Goal: Transaction & Acquisition: Purchase product/service

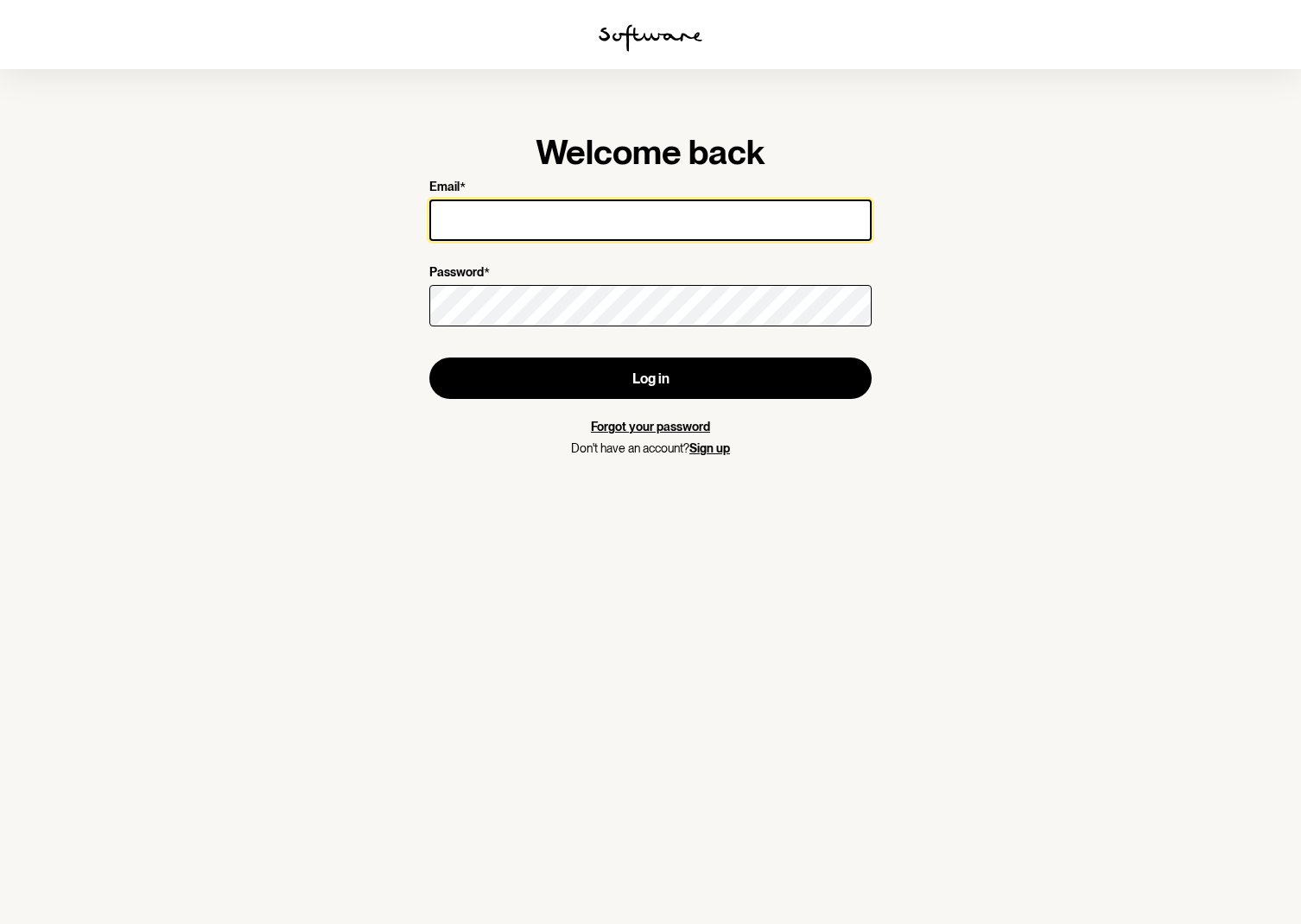
type input "[EMAIL_ADDRESS][DOMAIN_NAME]"
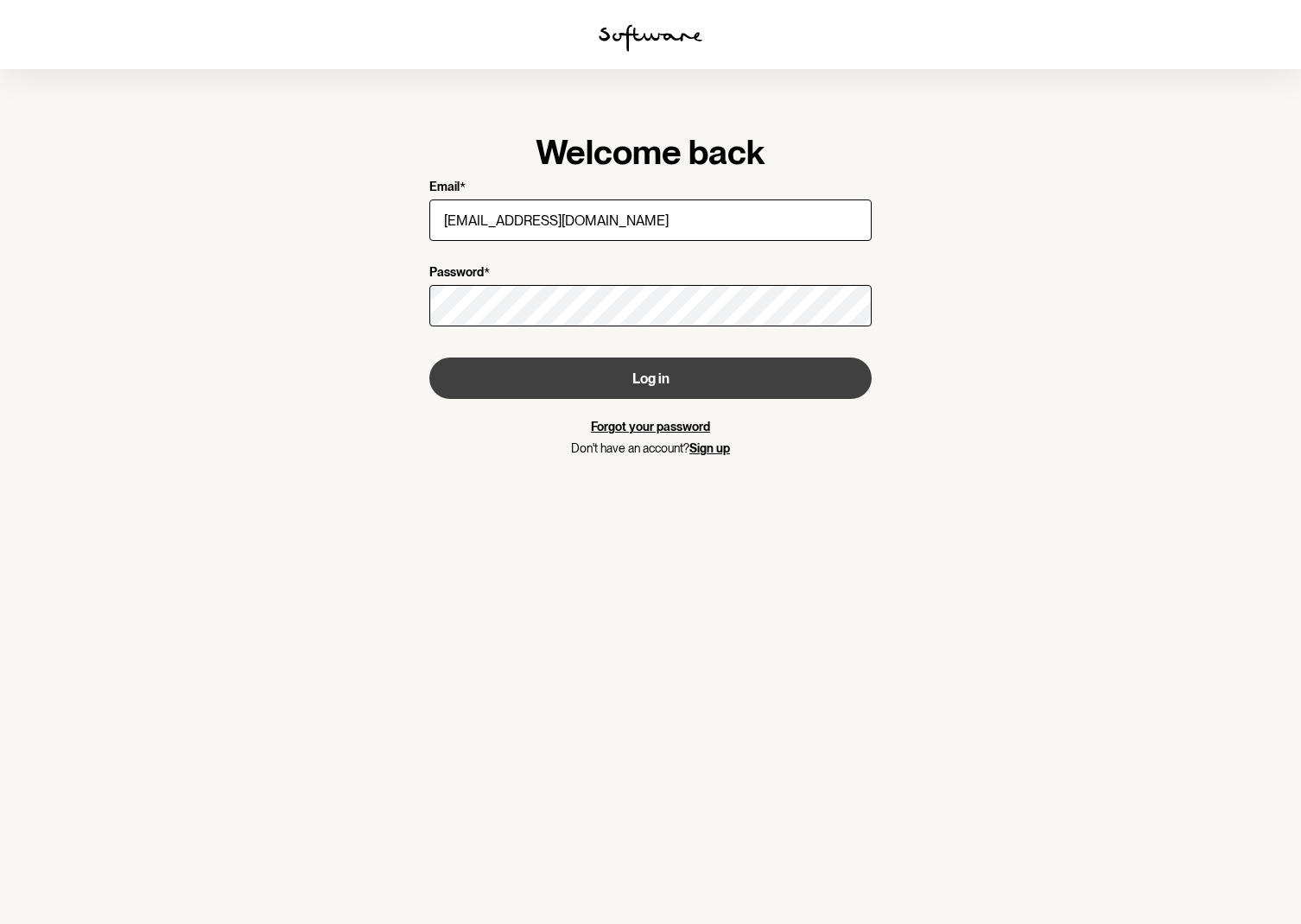
click at [664, 382] on button "Log in" at bounding box center [650, 378] width 442 height 41
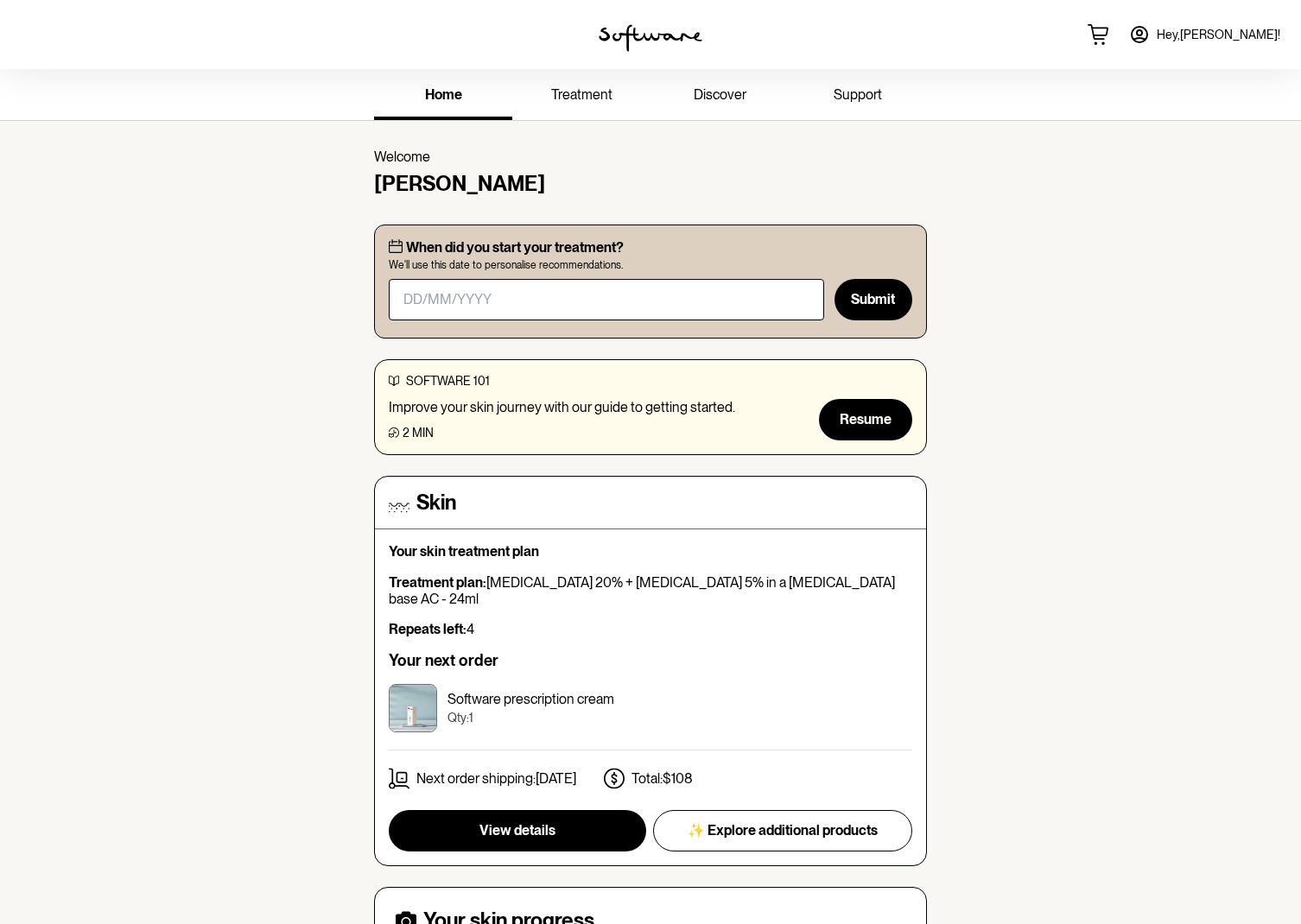
click at [589, 97] on span "treatment" at bounding box center [582, 94] width 62 height 17
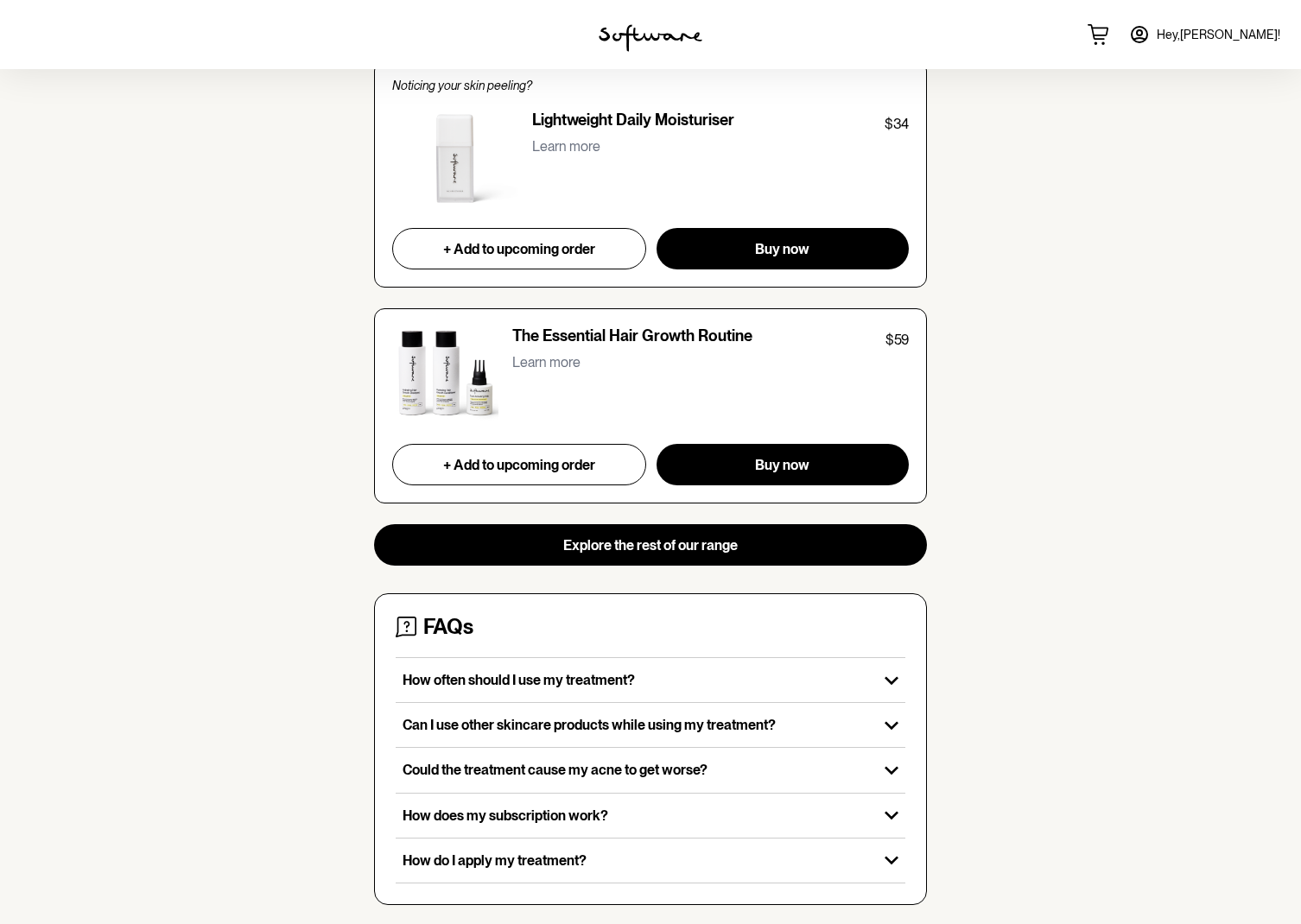
scroll to position [1521, 0]
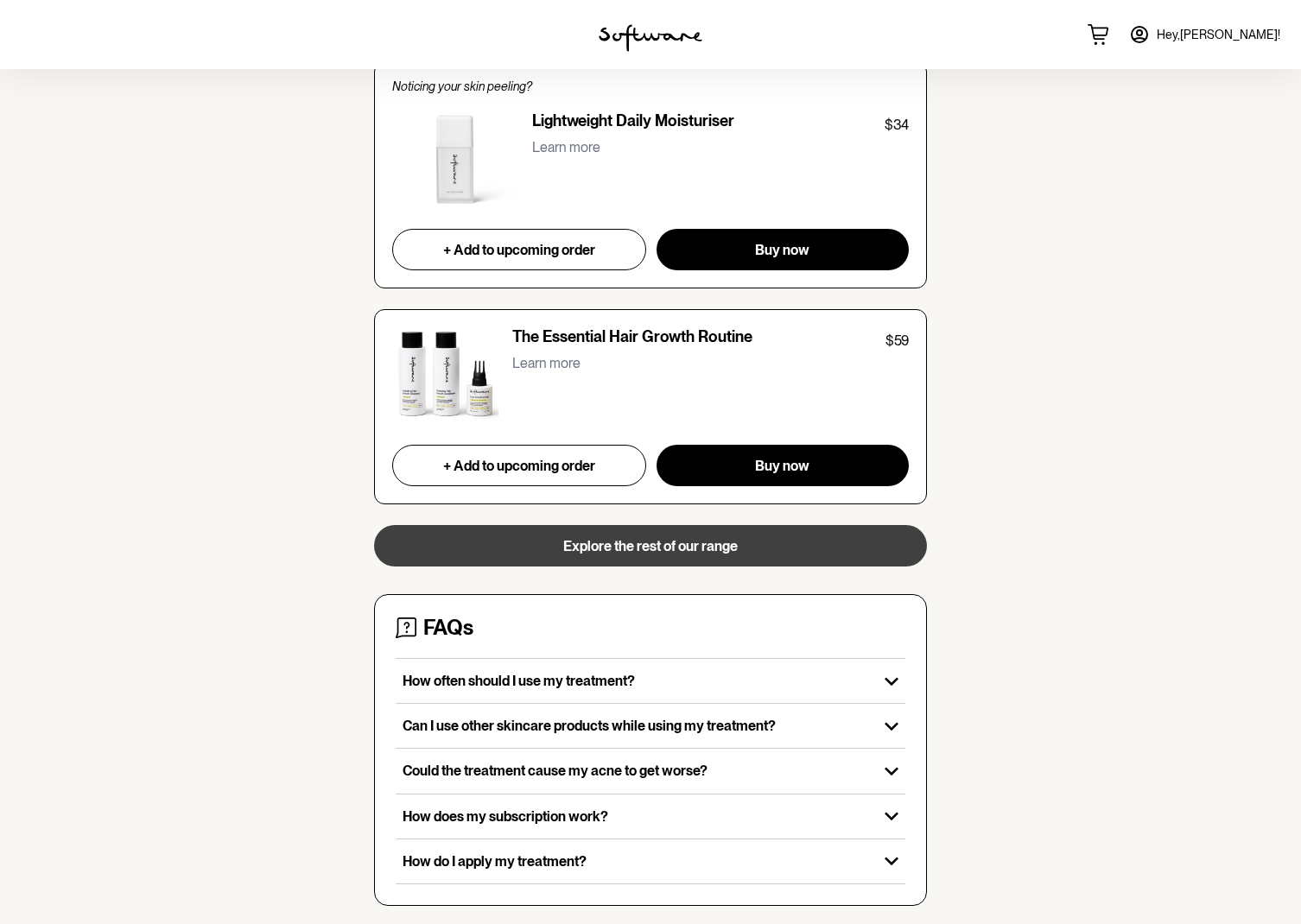
click at [673, 548] on button "Explore the rest of our range" at bounding box center [650, 546] width 553 height 41
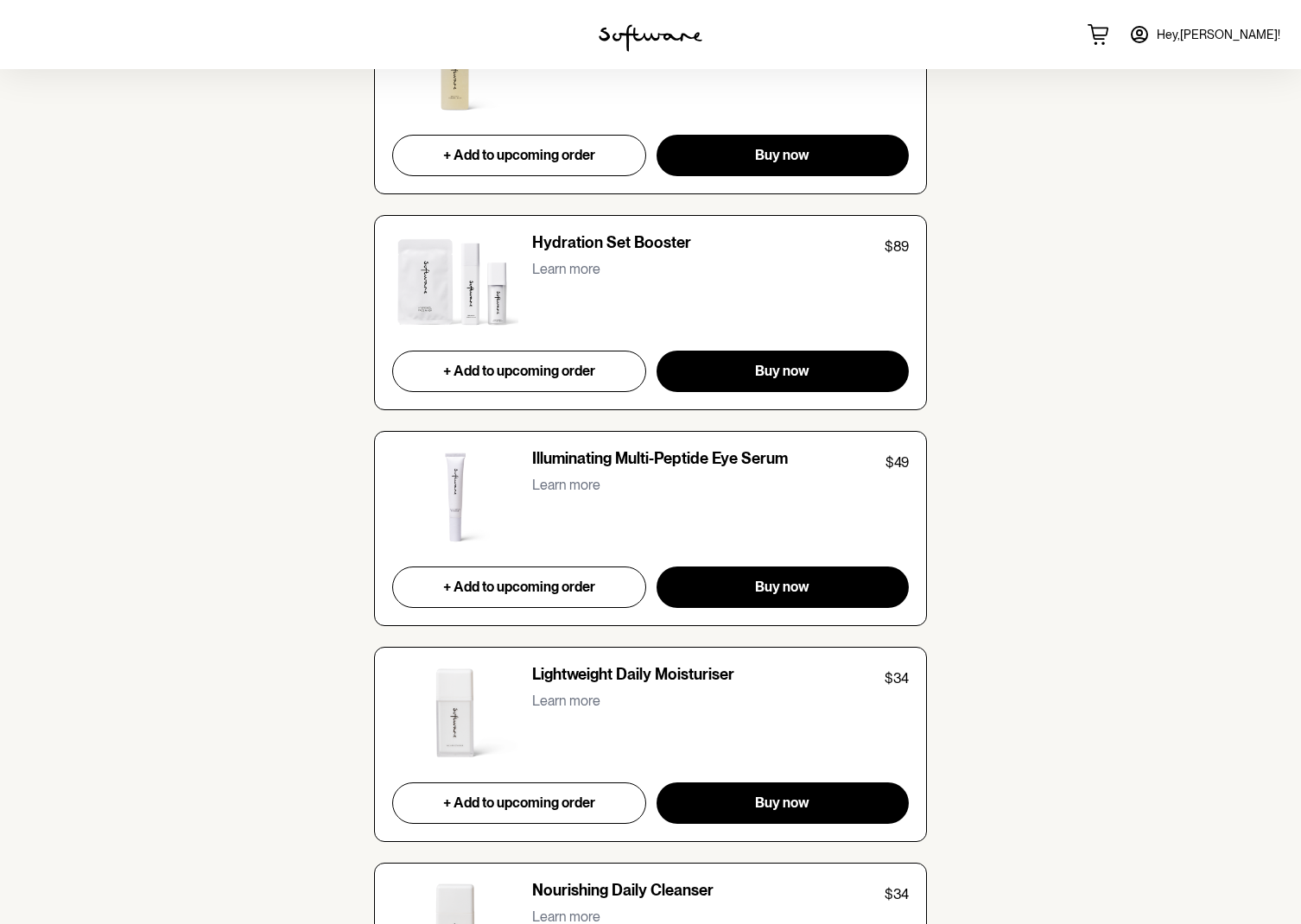
scroll to position [3486, 0]
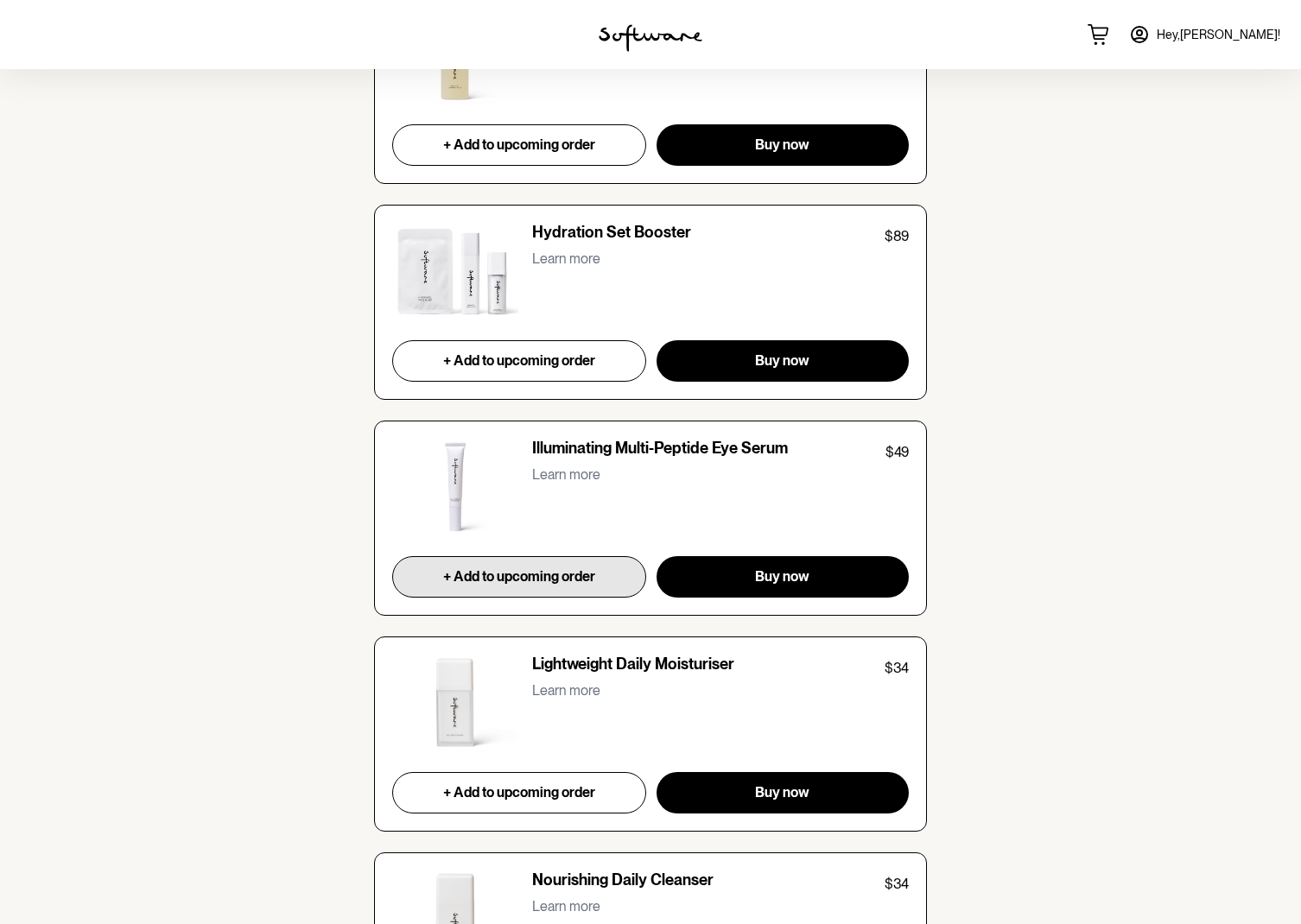
click at [542, 577] on button "+ Add to upcoming order" at bounding box center [519, 577] width 254 height 41
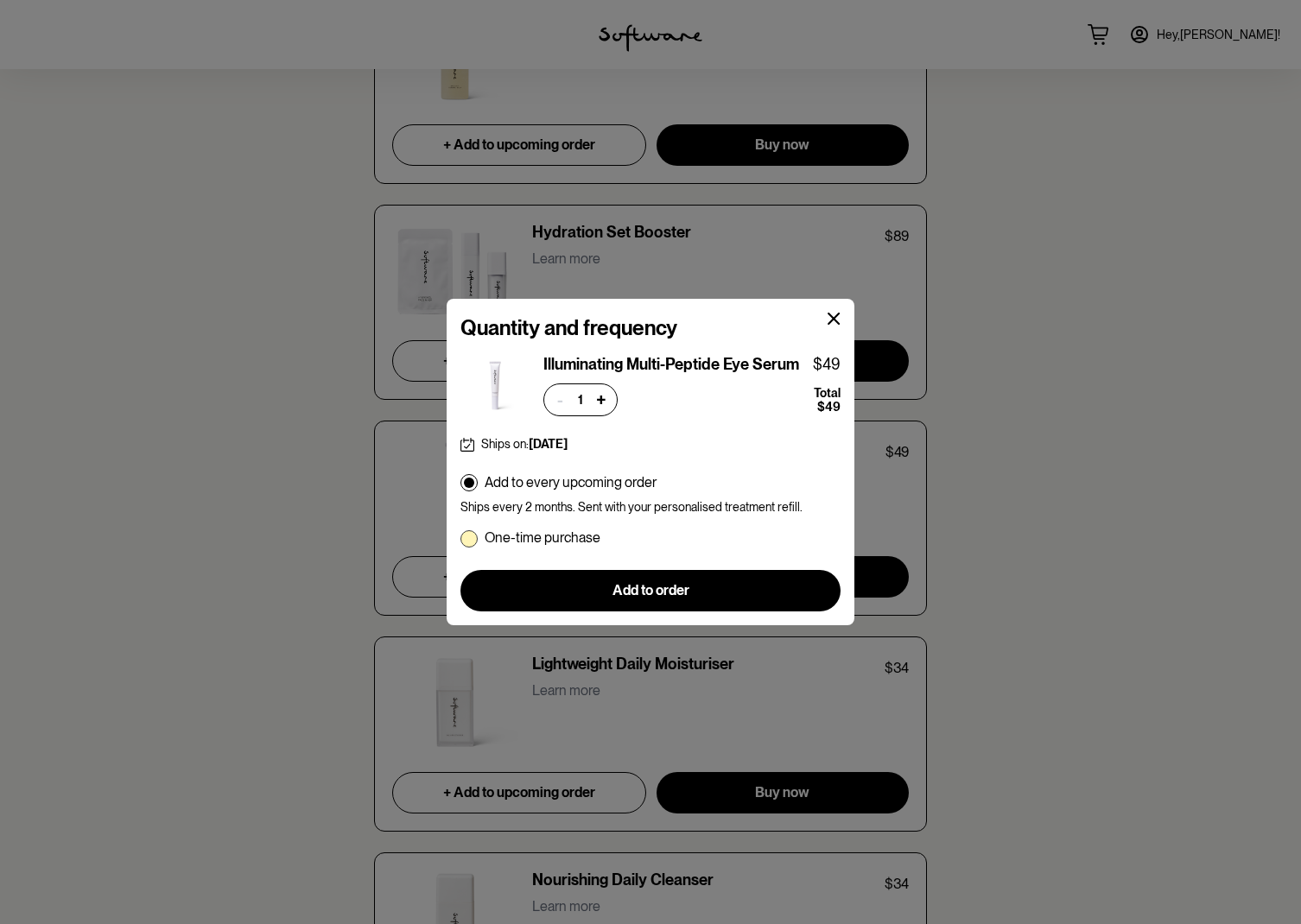
click at [470, 538] on span at bounding box center [469, 539] width 17 height 17
click at [460, 538] on input "One-time purchase" at bounding box center [459, 537] width 1 height 1
radio input "true"
radio input "false"
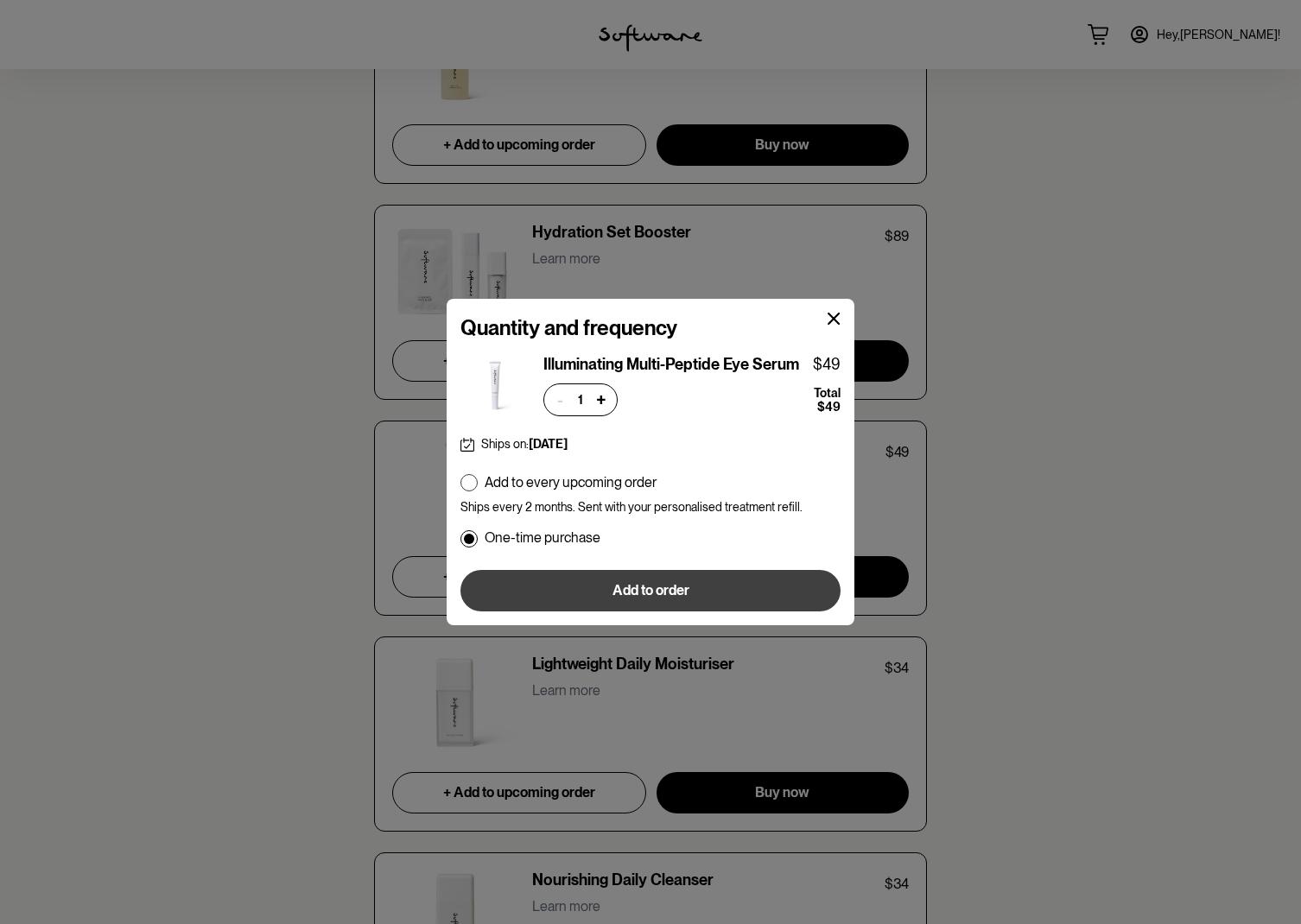
click at [684, 595] on span "Add to order" at bounding box center [651, 591] width 77 height 17
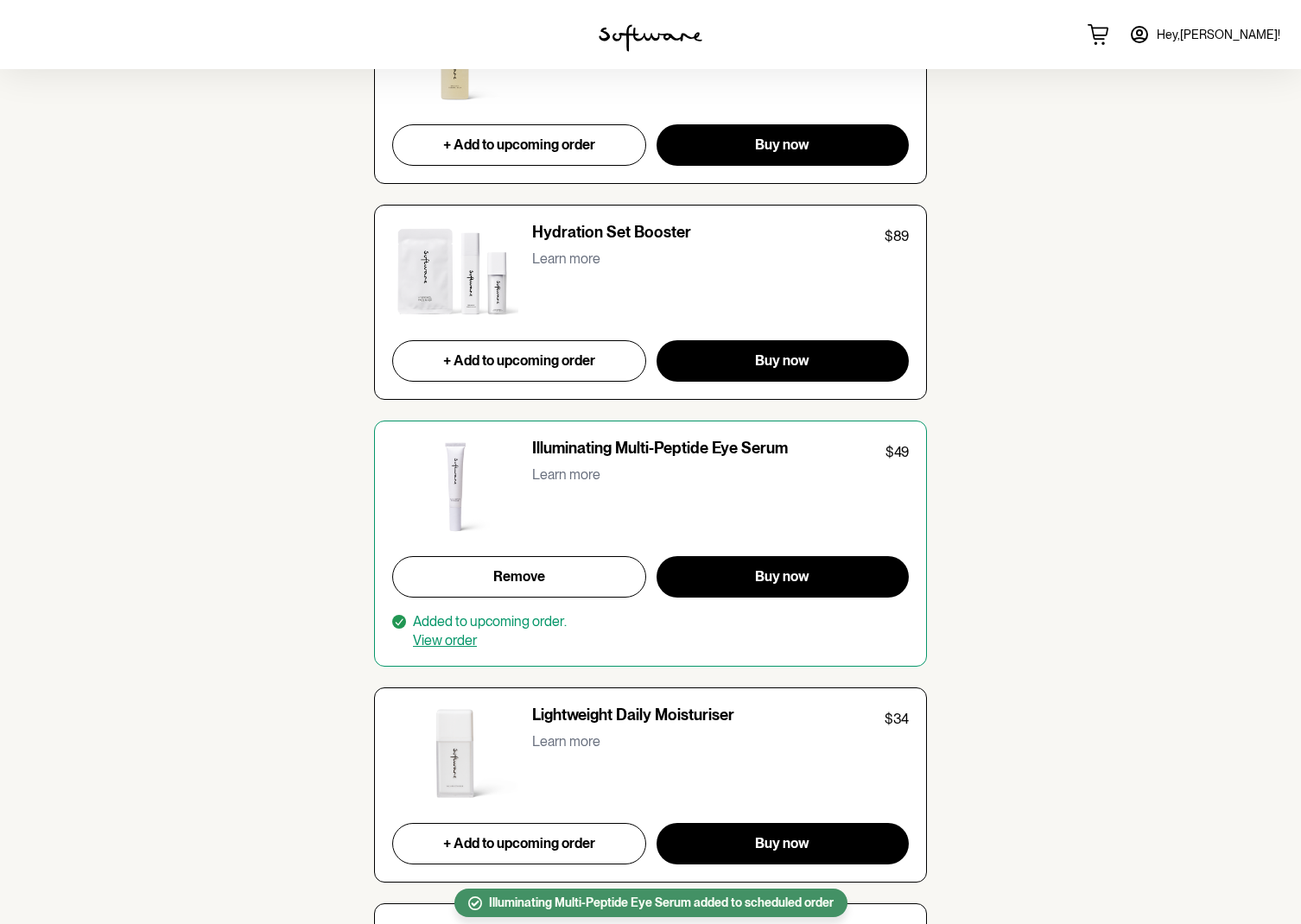
click at [557, 469] on p "Learn more" at bounding box center [566, 475] width 68 height 17
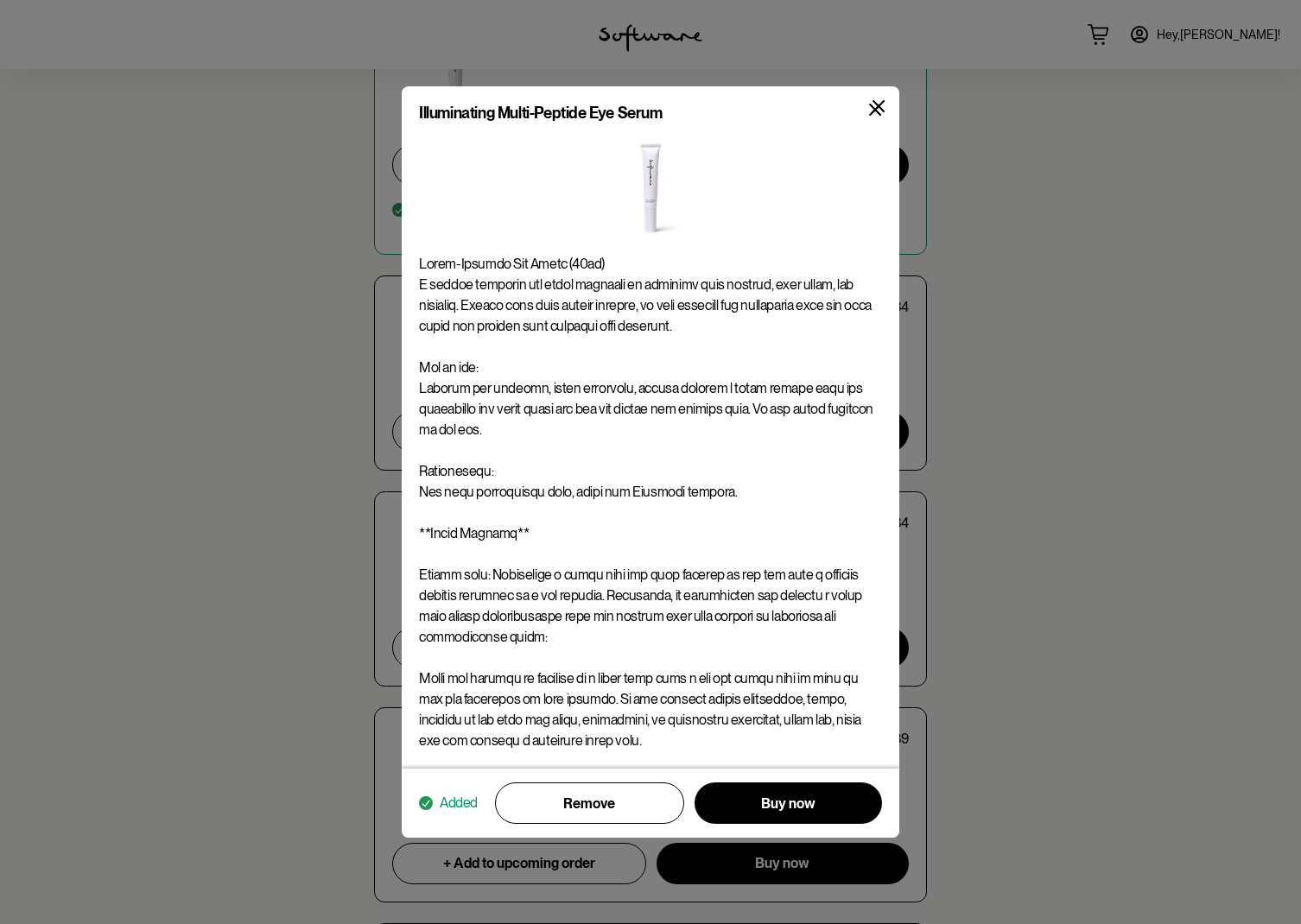
scroll to position [3898, 0]
click at [880, 105] on icon at bounding box center [878, 106] width 12 height 12
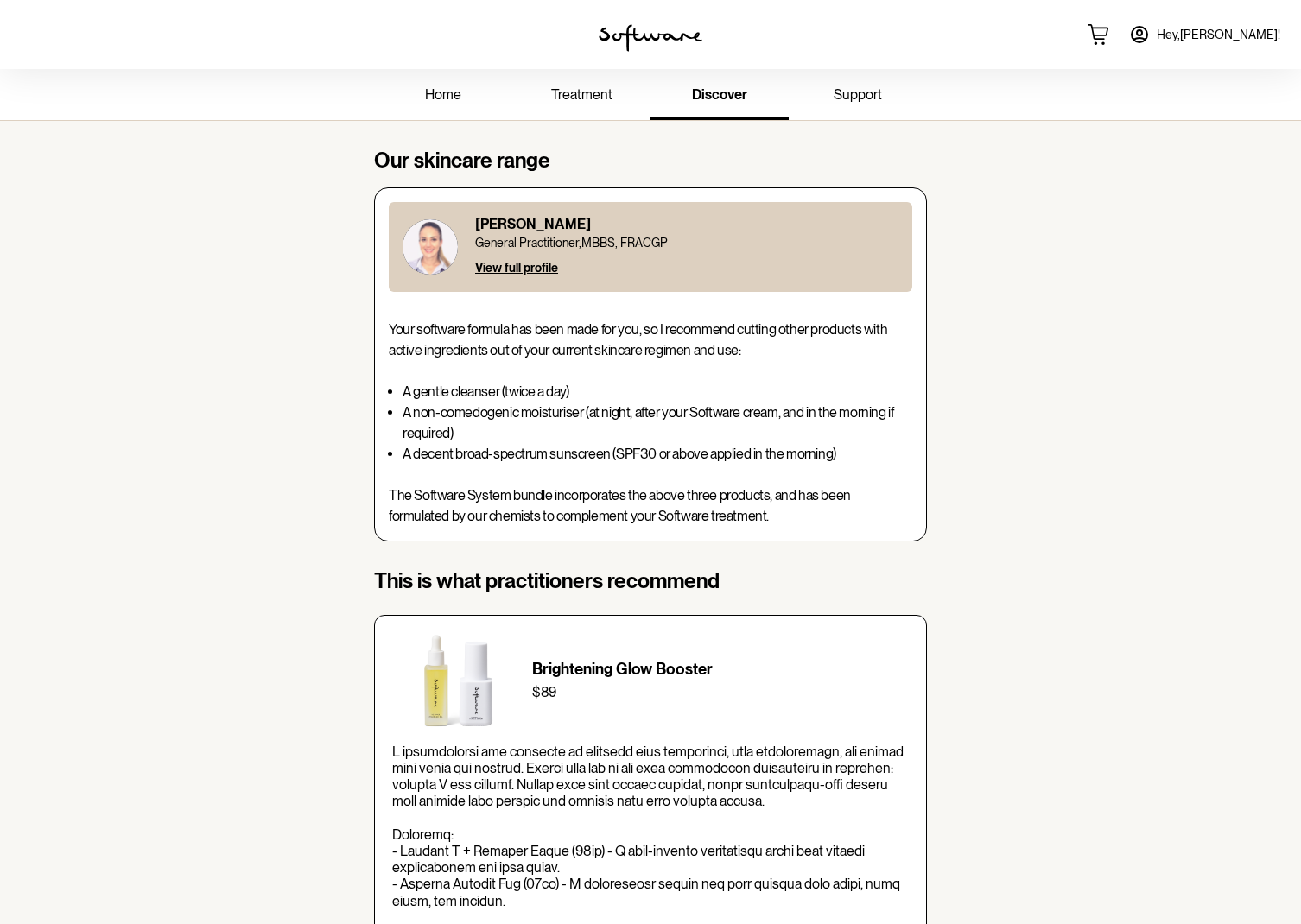
scroll to position [0, 0]
click at [579, 101] on span "treatment" at bounding box center [582, 94] width 62 height 17
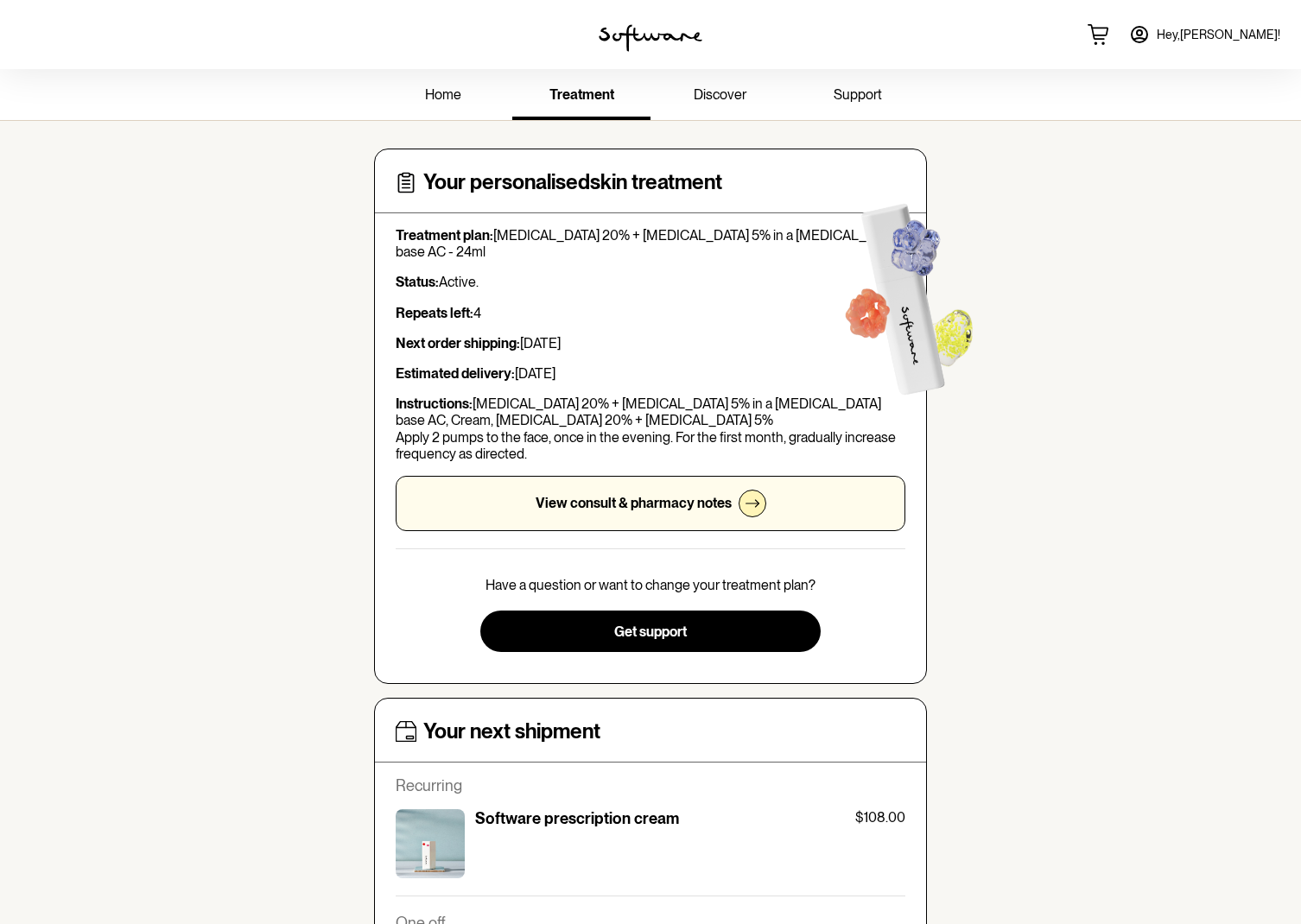
click at [1149, 29] on icon at bounding box center [1139, 35] width 21 height 21
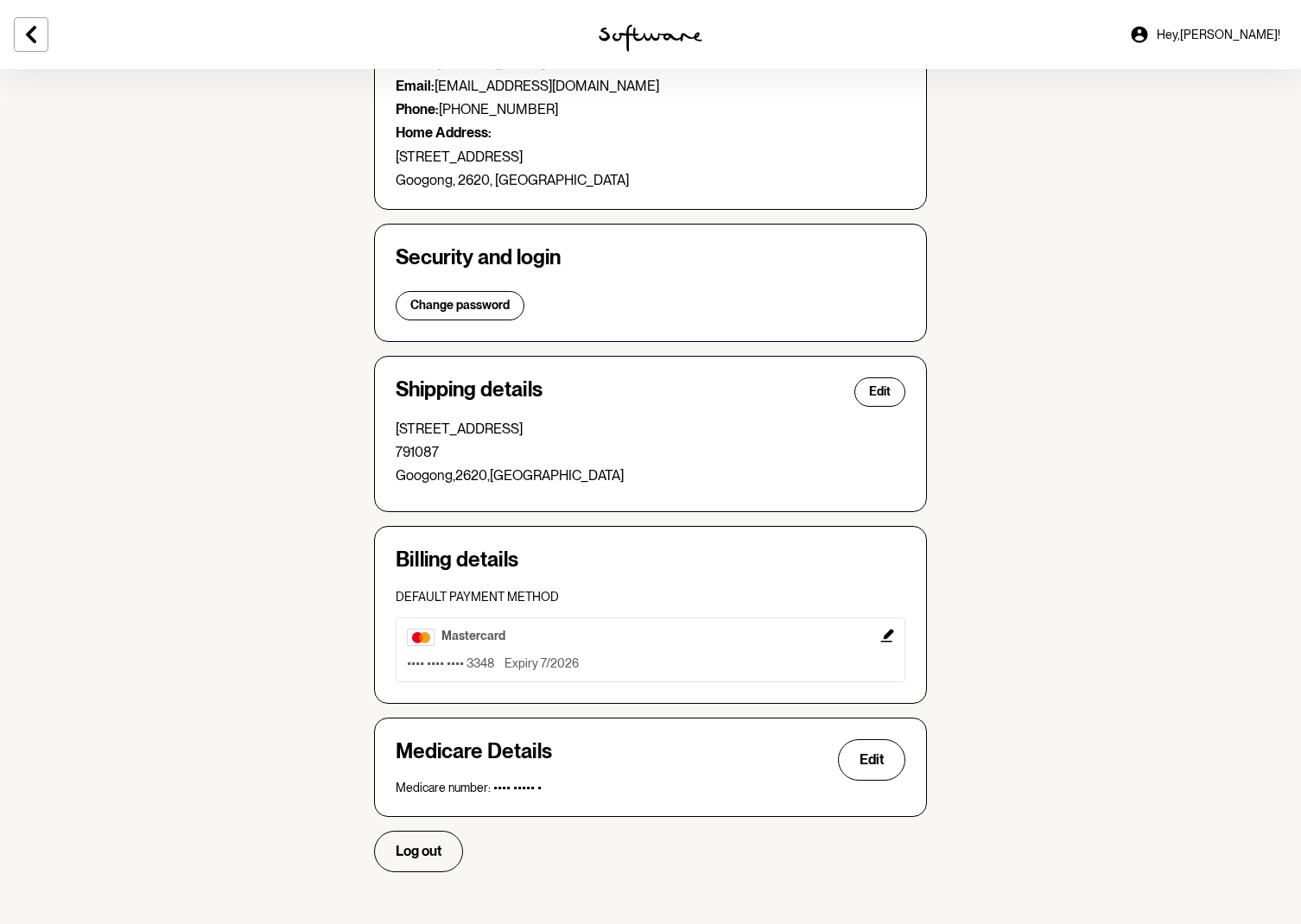
scroll to position [172, 0]
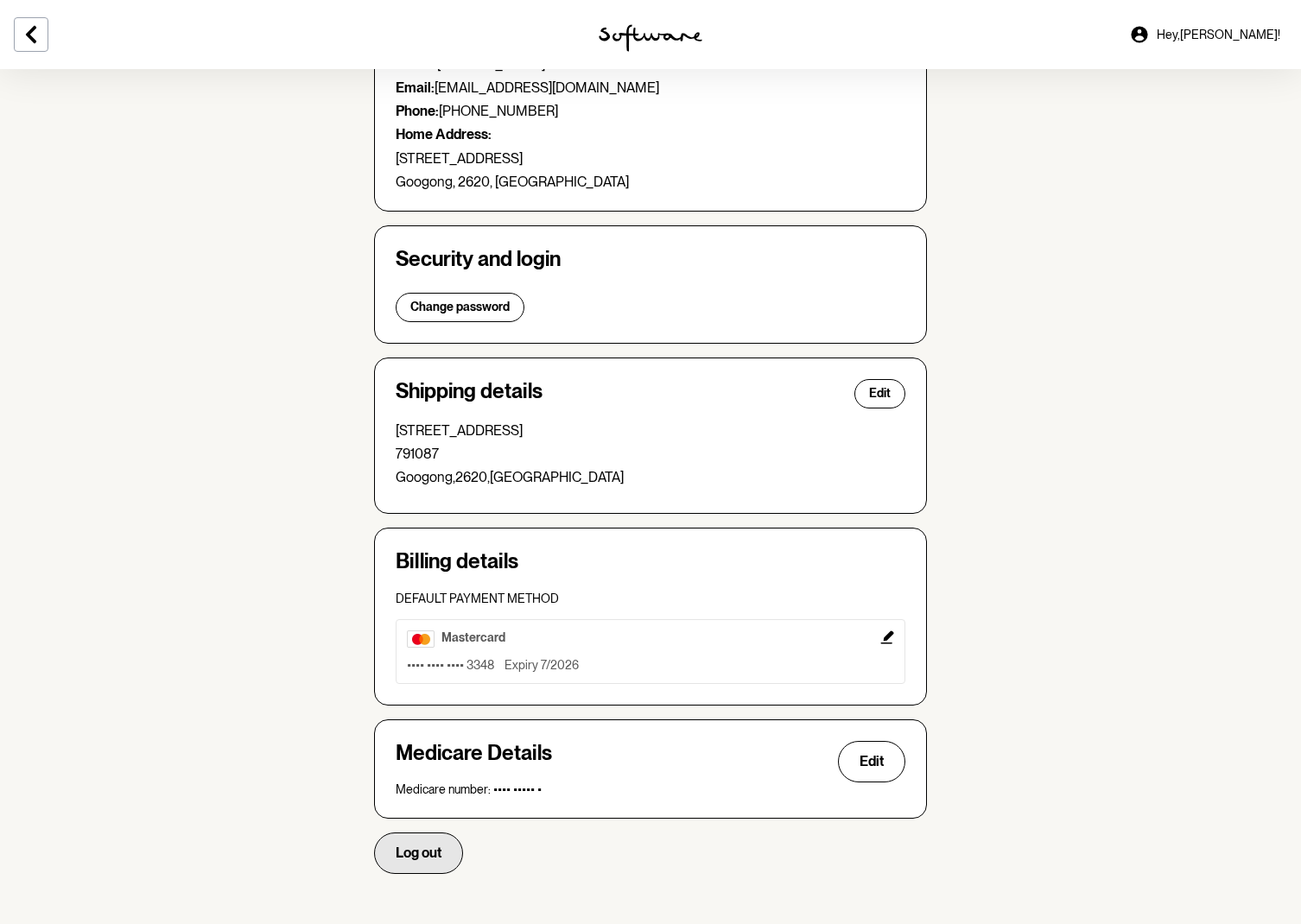
click at [414, 854] on span "Log out" at bounding box center [418, 853] width 46 height 17
